Goal: Find specific page/section: Find specific page/section

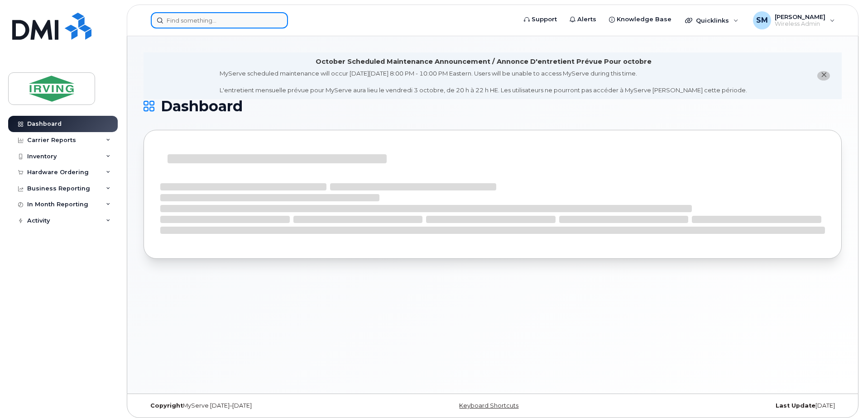
click at [216, 20] on input at bounding box center [219, 20] width 137 height 16
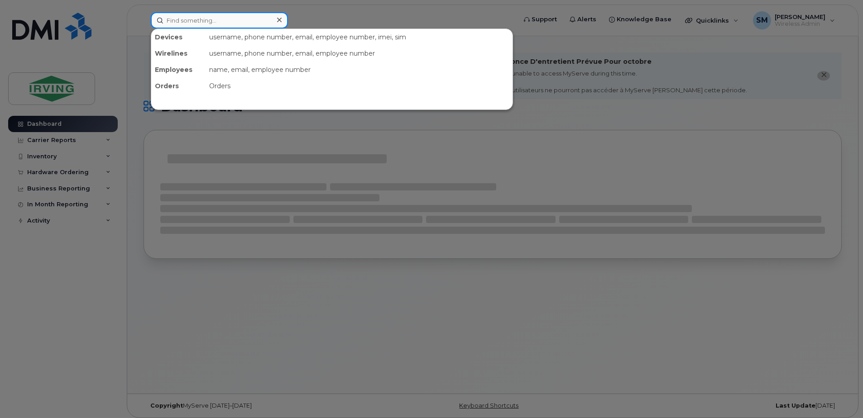
paste input "G7-8F2-0D7-3F35"
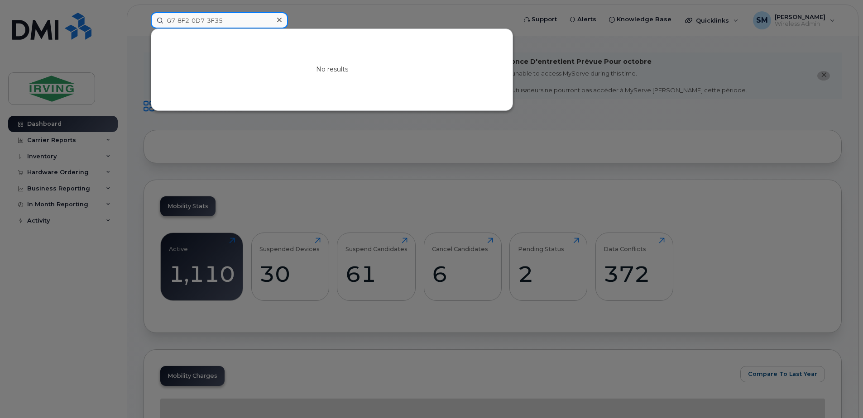
drag, startPoint x: 226, startPoint y: 20, endPoint x: 176, endPoint y: 23, distance: 50.4
click at [176, 23] on input "G7-8F2-0D7-3F35" at bounding box center [219, 20] width 137 height 16
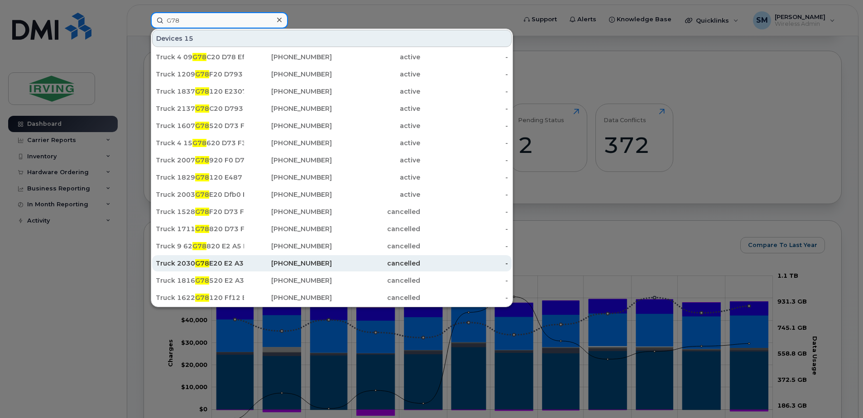
scroll to position [136, 0]
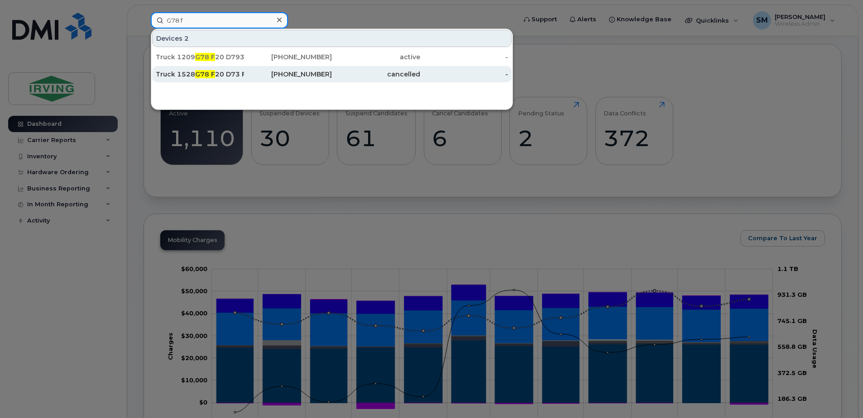
type input "G78 f"
click at [240, 74] on div "Truck 1528 G78 F 20 D73 F35" at bounding box center [200, 74] width 88 height 9
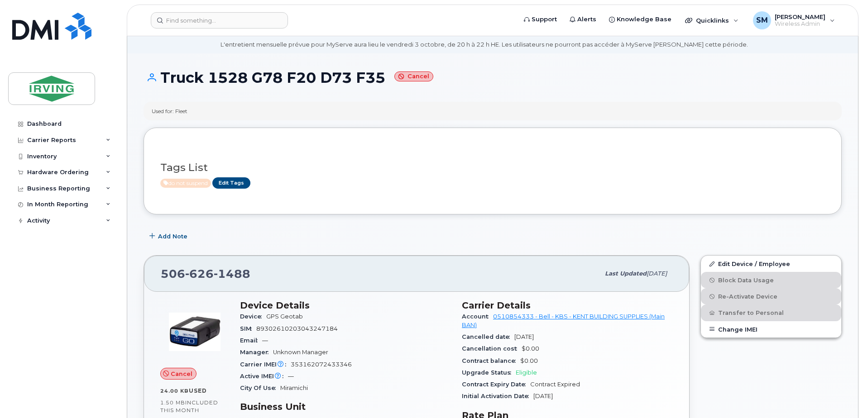
scroll to position [45, 0]
